Goal: Task Accomplishment & Management: Use online tool/utility

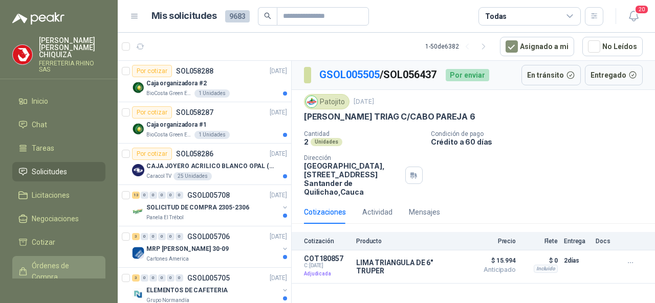
click at [46, 260] on span "Órdenes de Compra" at bounding box center [64, 271] width 64 height 22
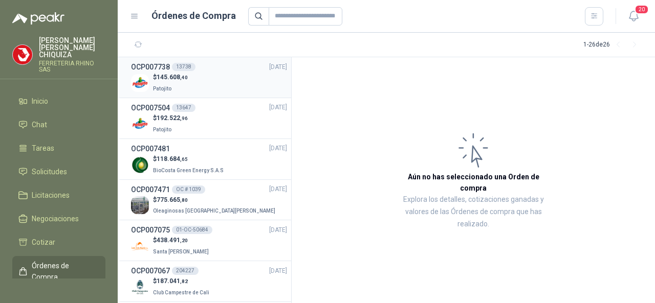
click at [179, 66] on div "13738" at bounding box center [184, 67] width 24 height 8
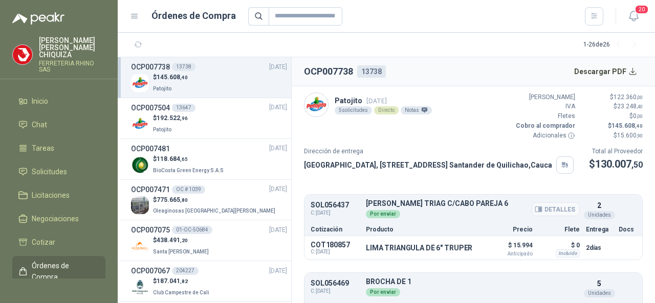
scroll to position [51, 0]
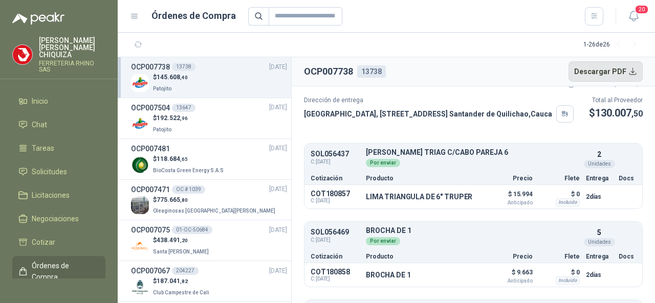
click at [585, 72] on button "Descargar PDF" at bounding box center [605, 71] width 75 height 20
click at [440, 204] on button "Detalles" at bounding box center [451, 197] width 48 height 14
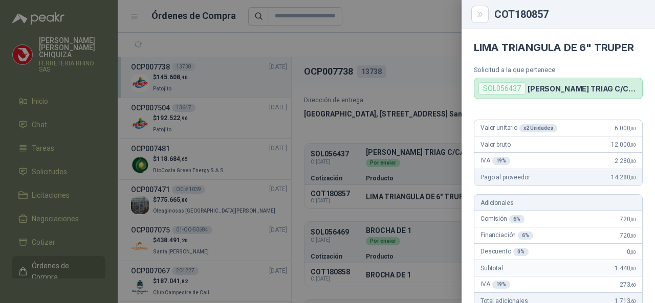
scroll to position [0, 0]
click at [393, 206] on div at bounding box center [327, 151] width 655 height 303
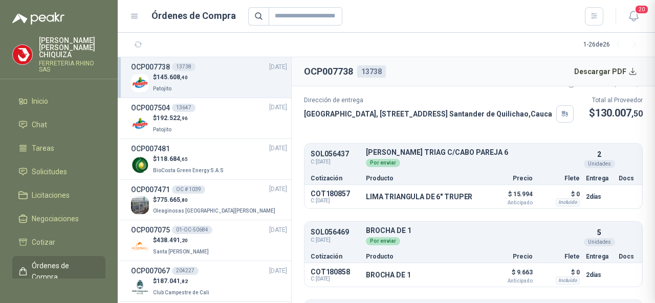
scroll to position [338, 0]
click at [554, 243] on button "Detalles" at bounding box center [555, 237] width 48 height 14
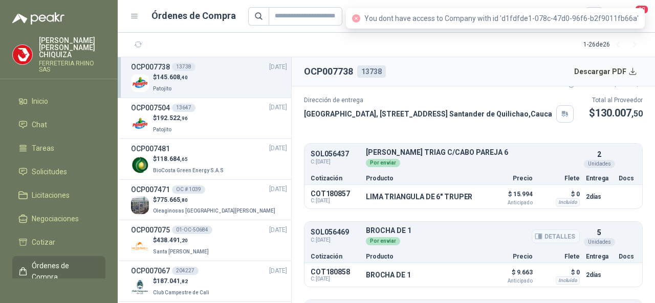
click at [552, 243] on button "Detalles" at bounding box center [555, 237] width 48 height 14
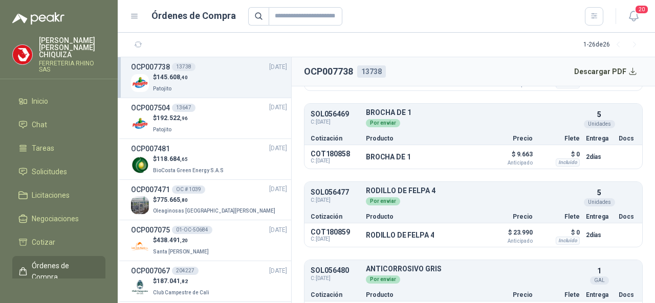
scroll to position [153, 0]
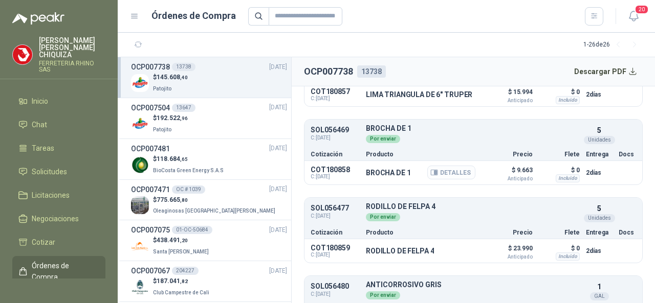
click at [445, 179] on button "Detalles" at bounding box center [451, 173] width 48 height 14
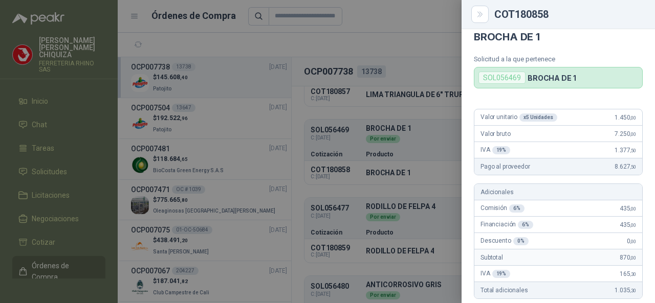
scroll to position [0, 0]
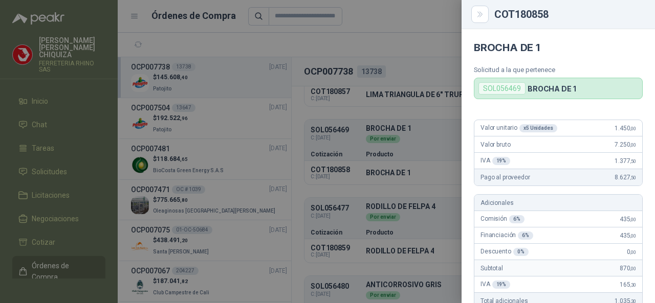
click at [374, 232] on div at bounding box center [327, 151] width 655 height 303
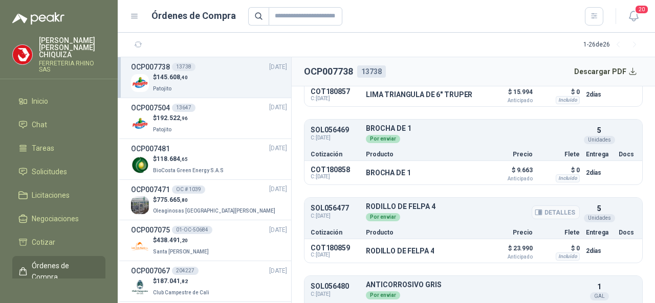
scroll to position [205, 0]
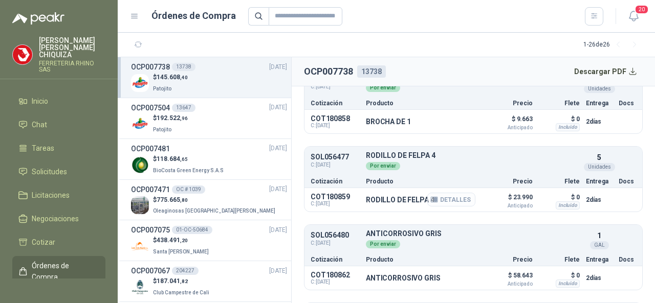
click at [444, 207] on button "Detalles" at bounding box center [451, 200] width 48 height 14
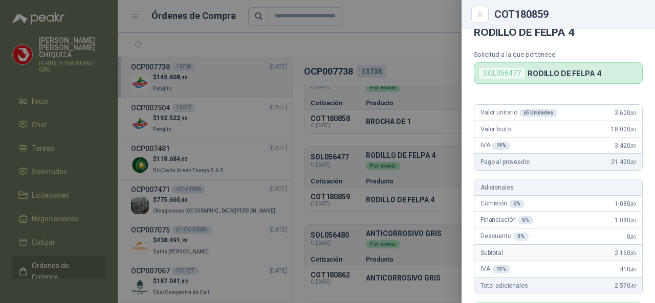
scroll to position [0, 0]
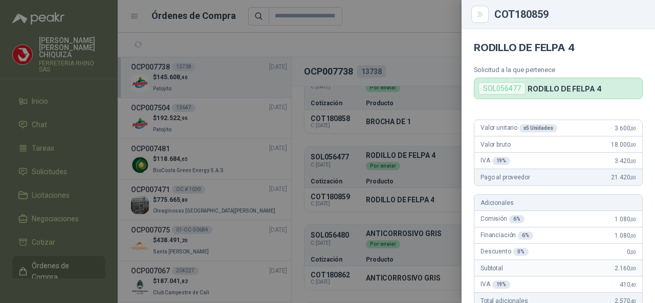
click at [406, 266] on div at bounding box center [327, 151] width 655 height 303
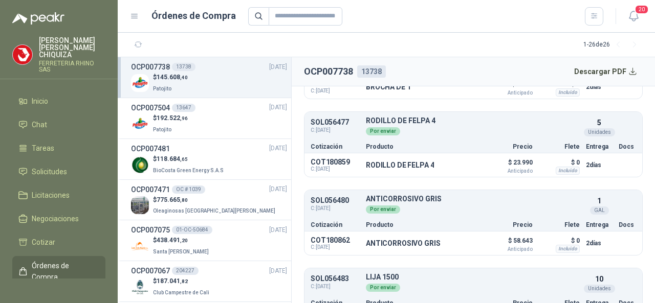
scroll to position [256, 0]
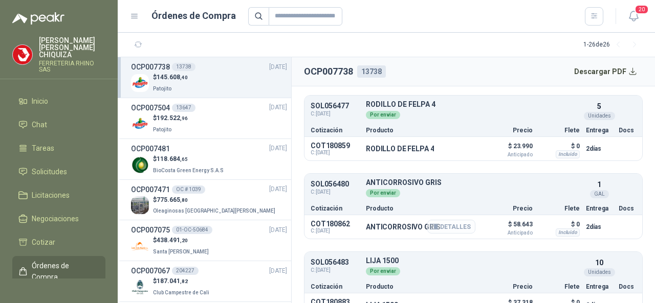
click at [437, 234] on button "Detalles" at bounding box center [451, 227] width 48 height 14
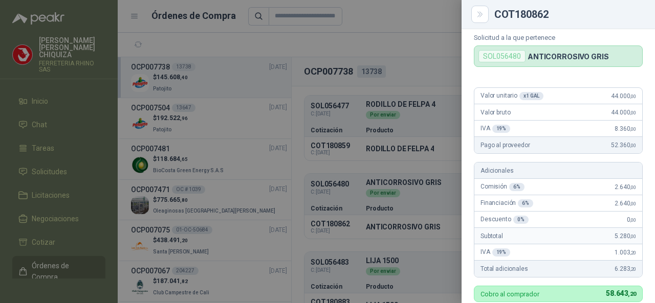
scroll to position [31, 0]
click at [426, 263] on div at bounding box center [327, 151] width 655 height 303
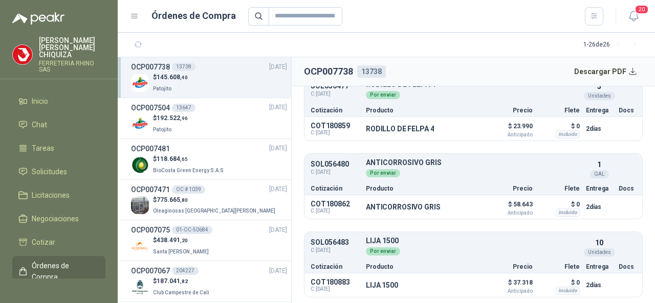
scroll to position [287, 0]
click at [451, 285] on button "Detalles" at bounding box center [451, 285] width 48 height 14
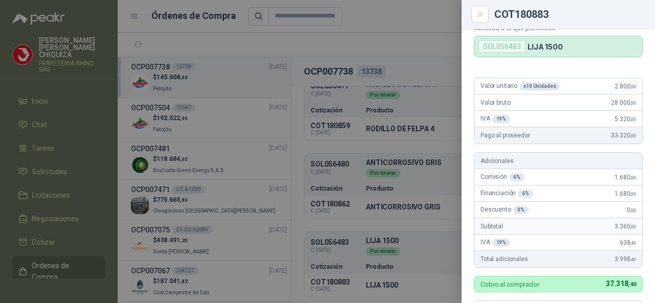
scroll to position [0, 0]
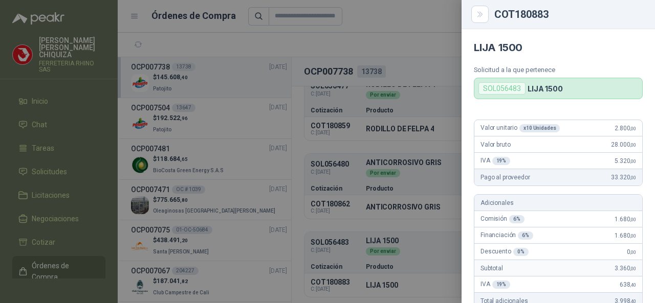
click at [44, 256] on div at bounding box center [327, 151] width 655 height 303
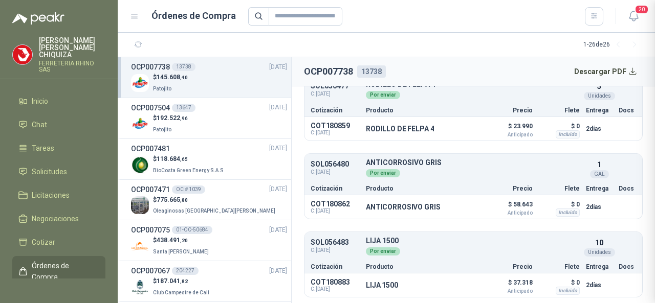
scroll to position [338, 0]
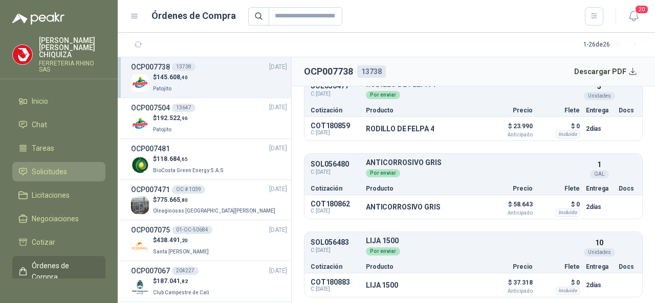
click at [45, 166] on span "Solicitudes" at bounding box center [49, 171] width 35 height 11
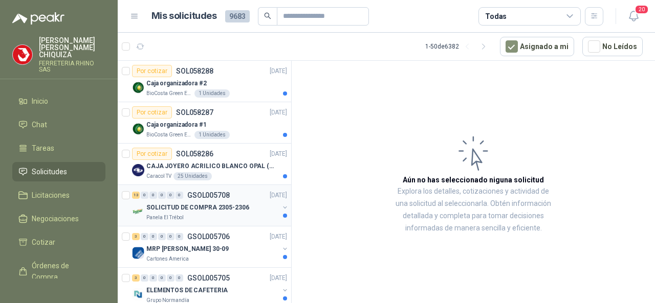
click at [210, 198] on div "13 0 0 0 0 0 GSOL005708 [DATE]" at bounding box center [210, 195] width 157 height 12
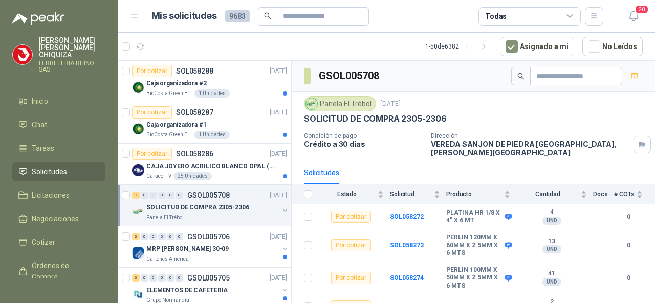
click at [194, 195] on p "GSOL005708" at bounding box center [208, 195] width 42 height 7
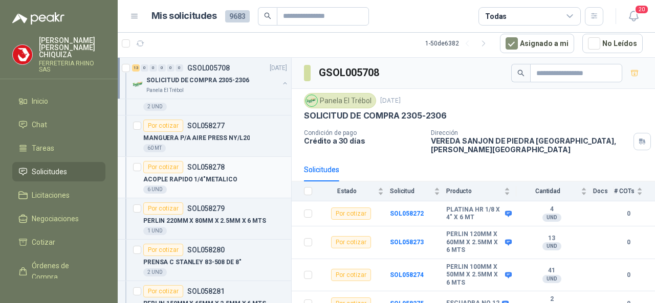
scroll to position [358, 0]
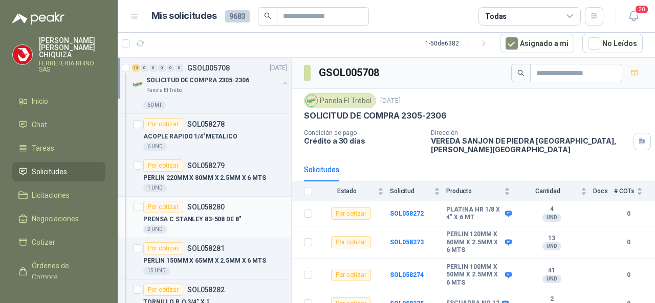
click at [200, 204] on p "SOL058280" at bounding box center [205, 207] width 37 height 7
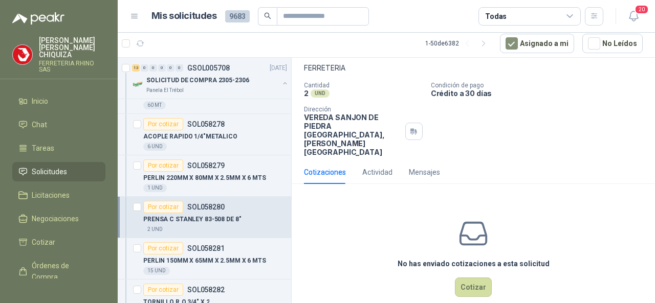
scroll to position [59, 0]
click at [465, 277] on button "Cotizar" at bounding box center [473, 286] width 37 height 19
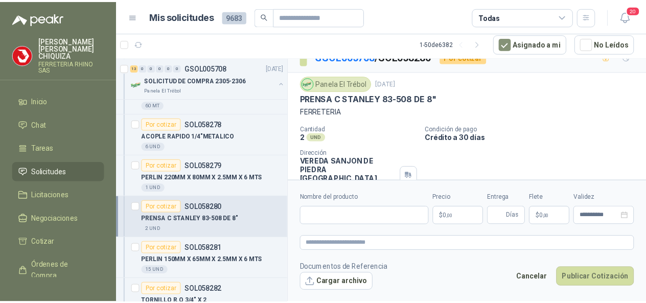
scroll to position [1, 0]
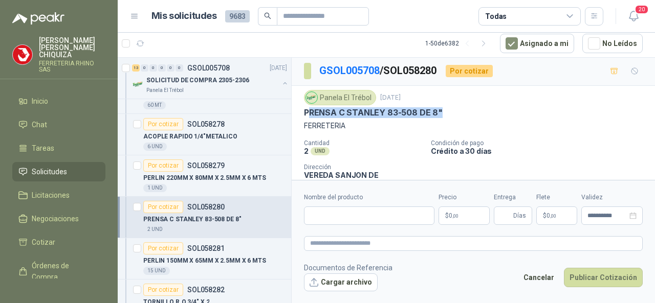
drag, startPoint x: 363, startPoint y: 119, endPoint x: 437, endPoint y: 109, distance: 74.2
click at [437, 109] on p "PRENSA C STANLEY 83-508 DE 8"" at bounding box center [373, 112] width 139 height 11
copy p "RENSA [PERSON_NAME] 83-508 DE 8""
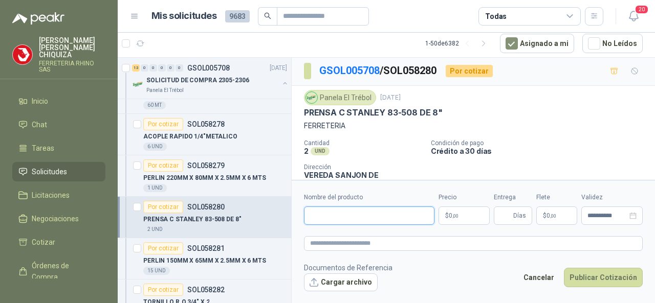
click at [336, 215] on input "Nombre del producto" at bounding box center [369, 216] width 130 height 18
paste input "**********"
type input "**********"
click at [464, 222] on p "$ 0 ,00" at bounding box center [463, 216] width 51 height 18
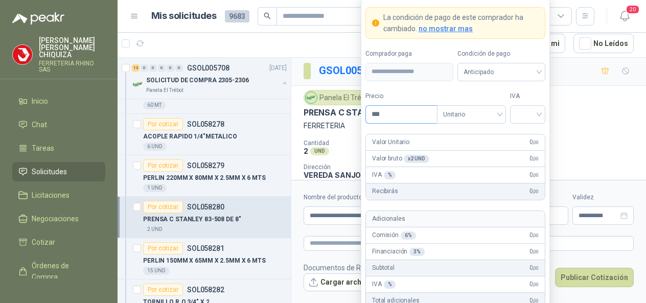
click at [400, 118] on input "***" at bounding box center [401, 114] width 71 height 17
type input "*"
type input "********"
click at [538, 116] on input "search" at bounding box center [527, 113] width 23 height 15
click at [534, 133] on div "19%" at bounding box center [528, 136] width 19 height 11
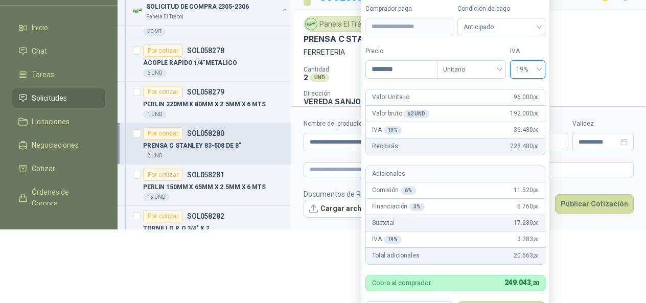
scroll to position [74, 0]
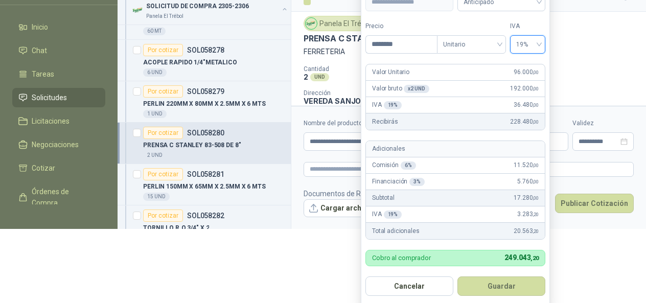
click at [504, 284] on button "Guardar" at bounding box center [502, 286] width 88 height 19
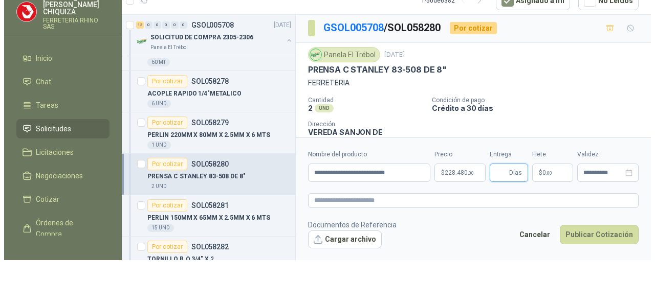
scroll to position [0, 0]
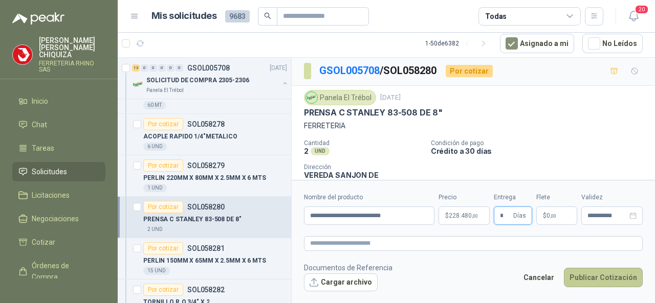
type input "*"
click at [600, 282] on button "Publicar Cotización" at bounding box center [603, 277] width 79 height 19
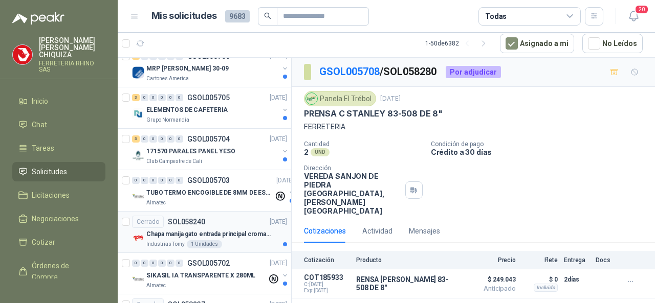
scroll to position [767, 0]
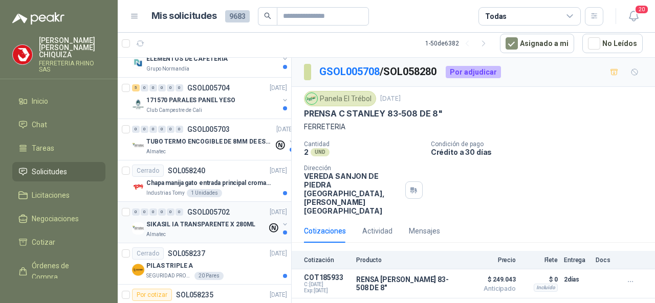
click at [208, 209] on p "GSOL005702" at bounding box center [208, 212] width 42 height 7
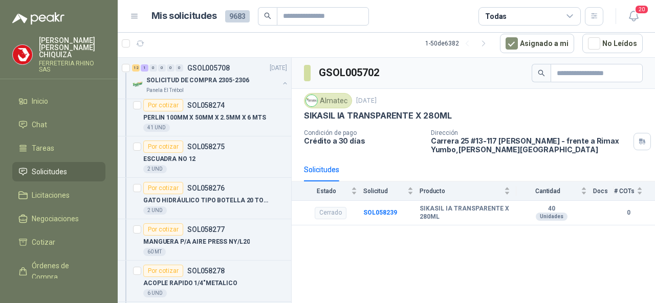
scroll to position [153, 0]
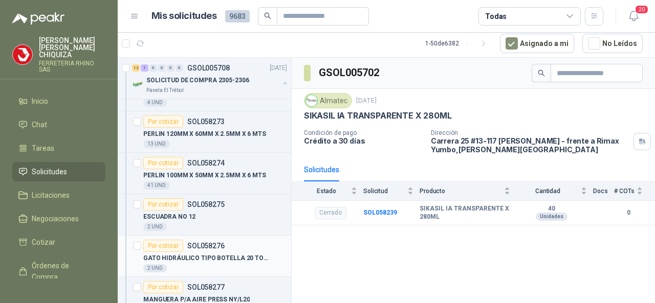
click at [206, 242] on p "SOL058276" at bounding box center [205, 245] width 37 height 7
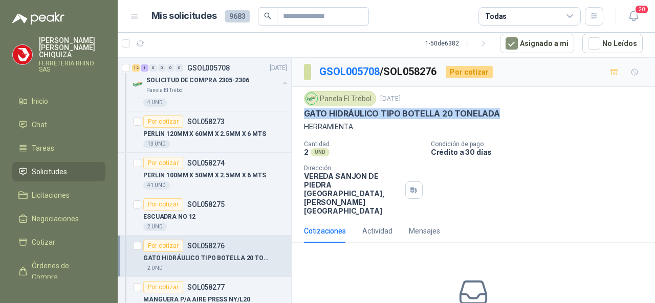
drag, startPoint x: 305, startPoint y: 112, endPoint x: 498, endPoint y: 111, distance: 193.3
click at [498, 111] on div "GATO HIDRÁULICO TIPO BOTELLA 20 TONELADA" at bounding box center [473, 113] width 339 height 11
copy p "GATO HIDRÁULICO TIPO BOTELLA 20 TONELADA"
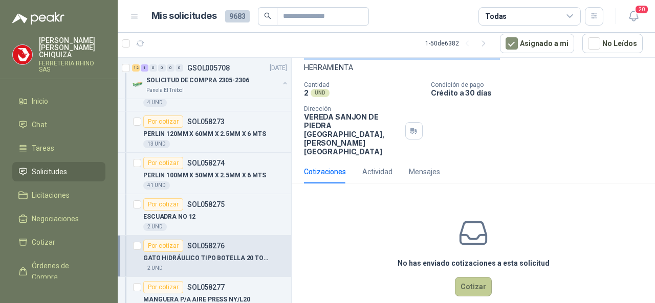
click at [461, 277] on button "Cotizar" at bounding box center [473, 286] width 37 height 19
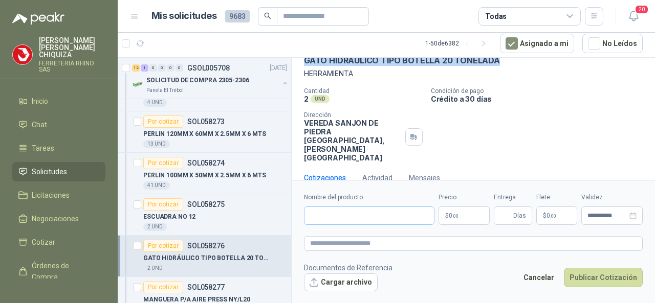
scroll to position [52, 0]
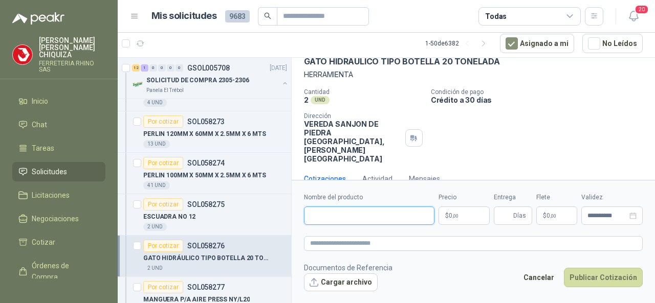
click at [331, 223] on input "Nombre del producto" at bounding box center [369, 216] width 130 height 18
paste input "**********"
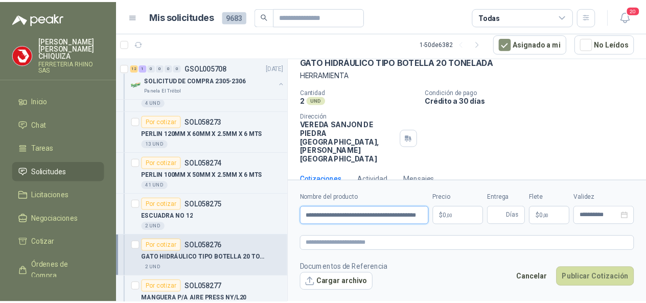
scroll to position [0, 26]
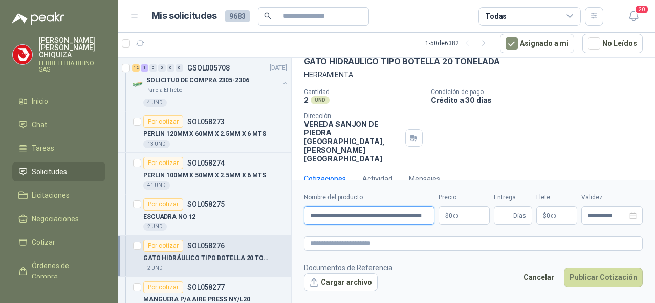
type input "**********"
click at [461, 220] on p "$ 0 ,00" at bounding box center [463, 216] width 51 height 18
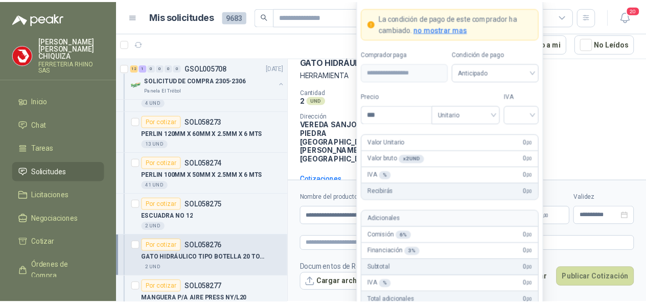
scroll to position [0, 0]
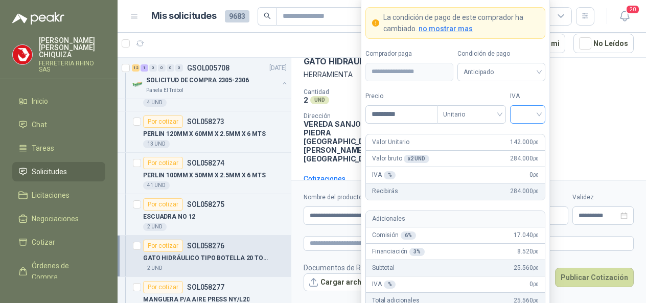
drag, startPoint x: 541, startPoint y: 116, endPoint x: 533, endPoint y: 121, distance: 9.9
click at [542, 115] on div at bounding box center [527, 114] width 35 height 18
type input "*********"
click at [516, 136] on div "19%" at bounding box center [527, 137] width 31 height 16
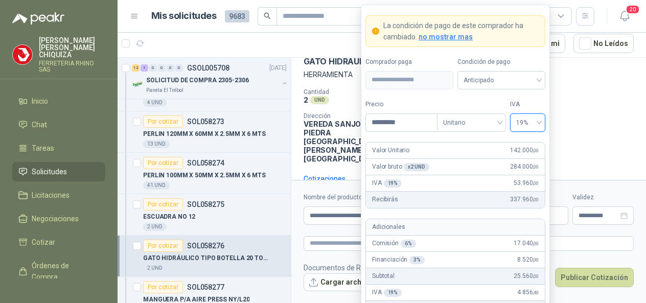
scroll to position [50, 0]
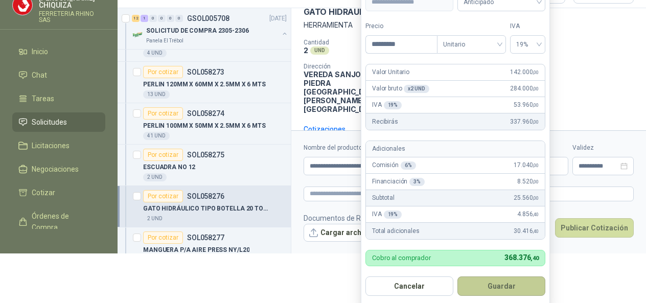
click at [501, 288] on button "Guardar" at bounding box center [502, 286] width 88 height 19
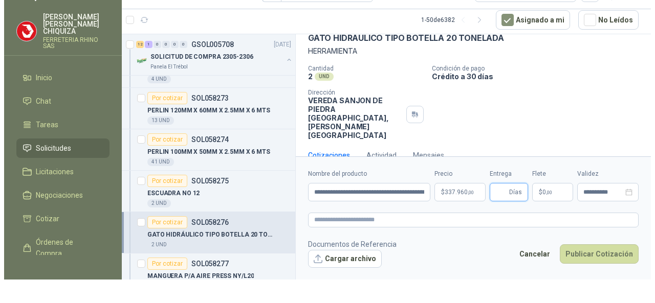
scroll to position [0, 0]
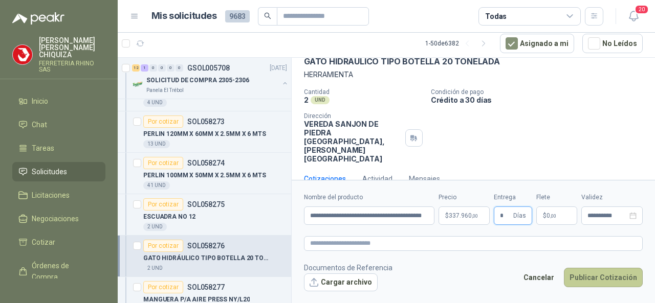
type input "*"
click at [615, 280] on button "Publicar Cotización" at bounding box center [603, 277] width 79 height 19
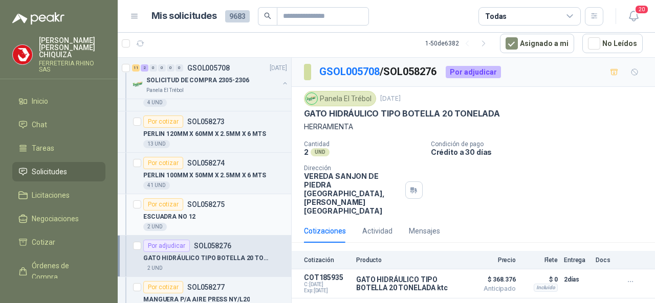
click at [198, 204] on p "SOL058275" at bounding box center [205, 204] width 37 height 7
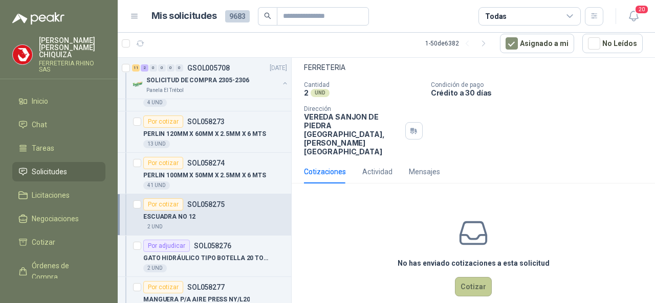
click at [474, 277] on button "Cotizar" at bounding box center [473, 286] width 37 height 19
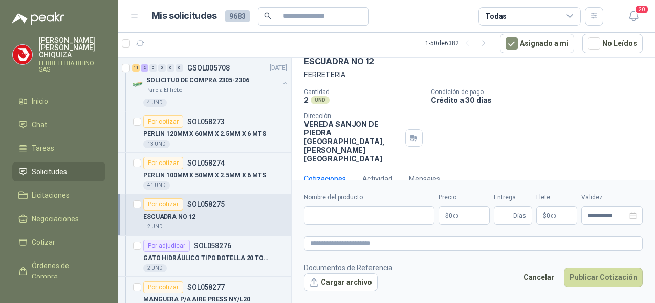
scroll to position [52, 0]
